Goal: Download file/media

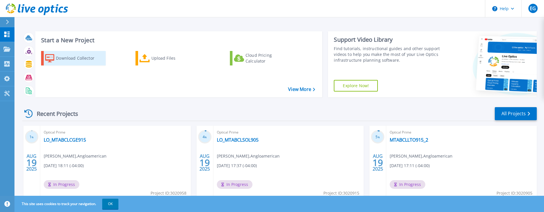
click at [69, 61] on div "Download Collector" at bounding box center [79, 58] width 46 height 12
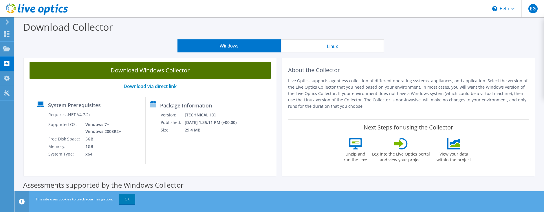
click at [145, 75] on link "Download Windows Collector" at bounding box center [150, 70] width 241 height 17
